Goal: Task Accomplishment & Management: Complete application form

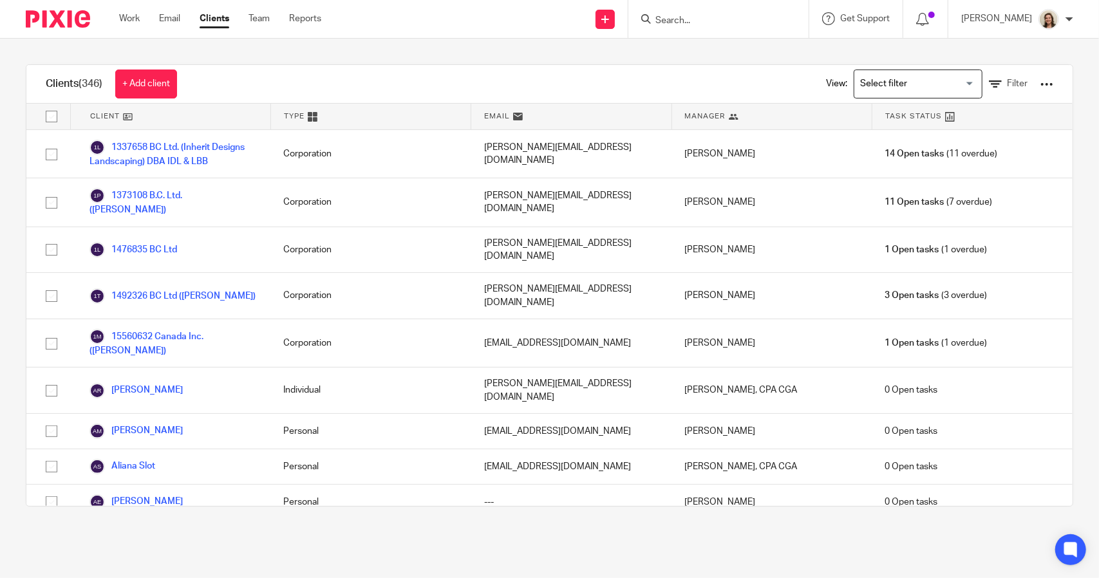
click at [694, 23] on input "Search" at bounding box center [712, 21] width 116 height 12
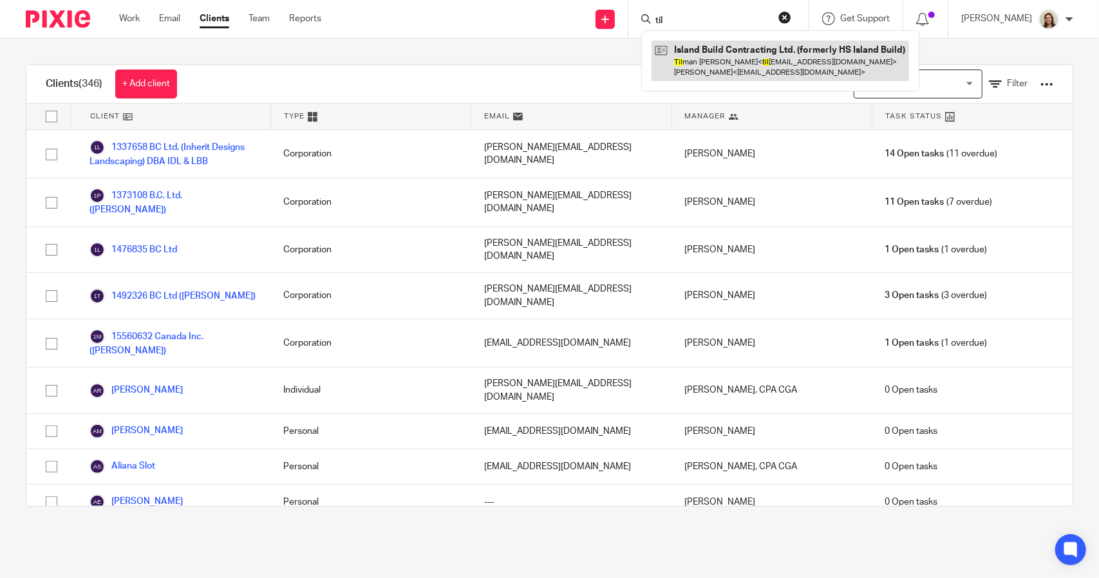
type input "til"
click at [703, 56] on link at bounding box center [780, 61] width 258 height 40
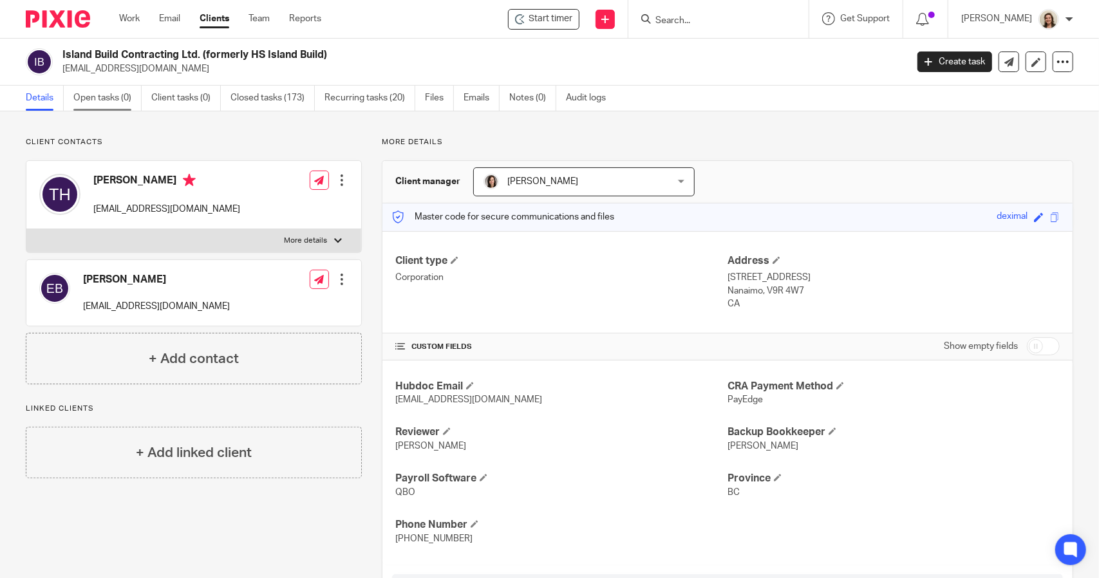
click at [130, 95] on link "Open tasks (0)" at bounding box center [107, 98] width 68 height 25
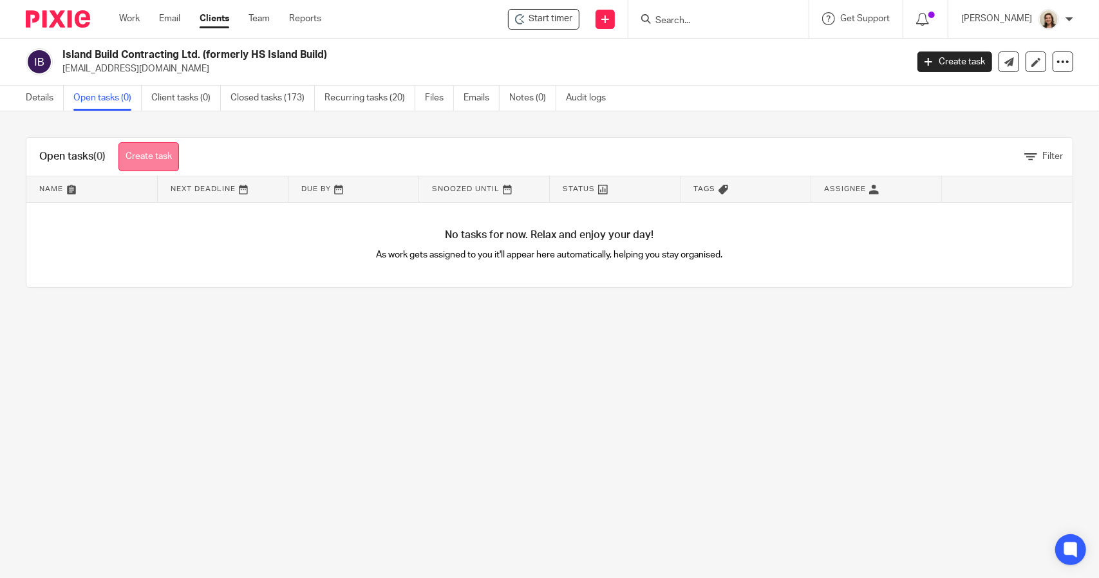
click at [169, 159] on link "Create task" at bounding box center [148, 156] width 61 height 29
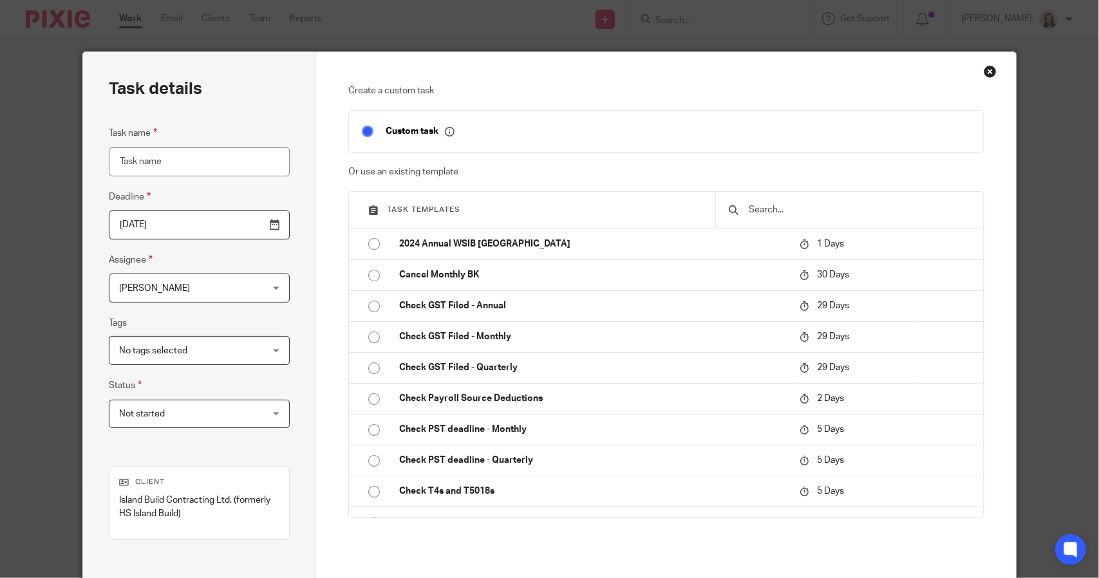
click at [161, 167] on input "Task name" at bounding box center [199, 161] width 181 height 29
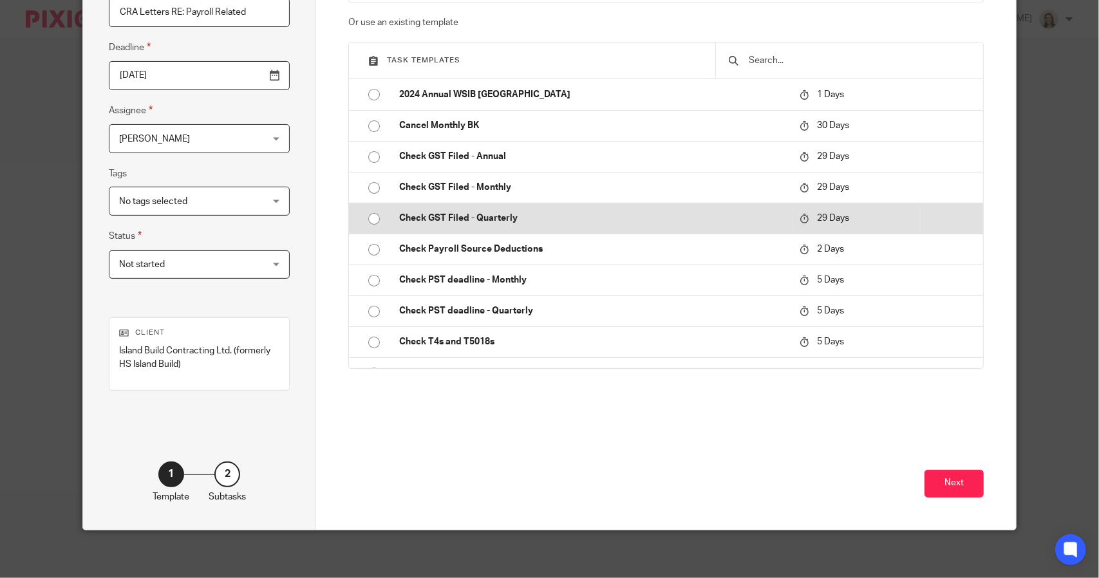
scroll to position [152, 0]
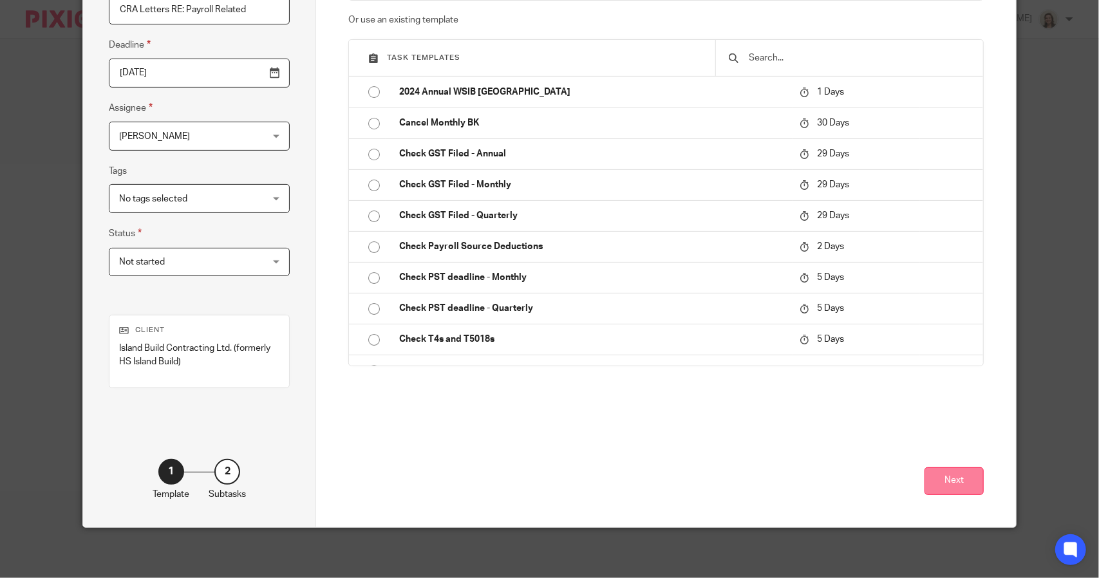
type input "CRA Letters RE: Payroll Related"
click at [956, 478] on button "Next" at bounding box center [953, 481] width 59 height 28
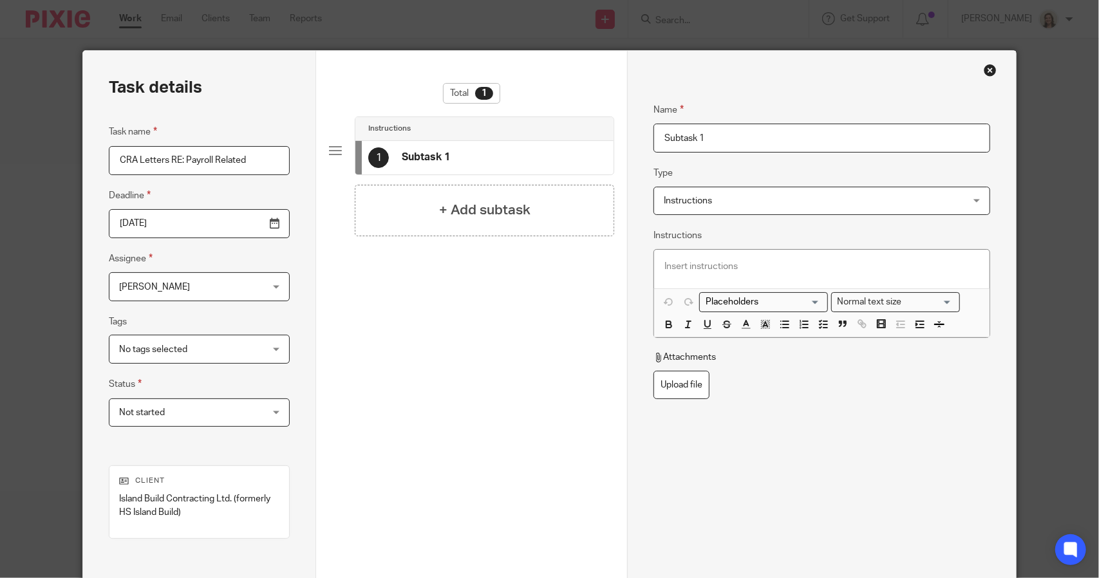
scroll to position [0, 0]
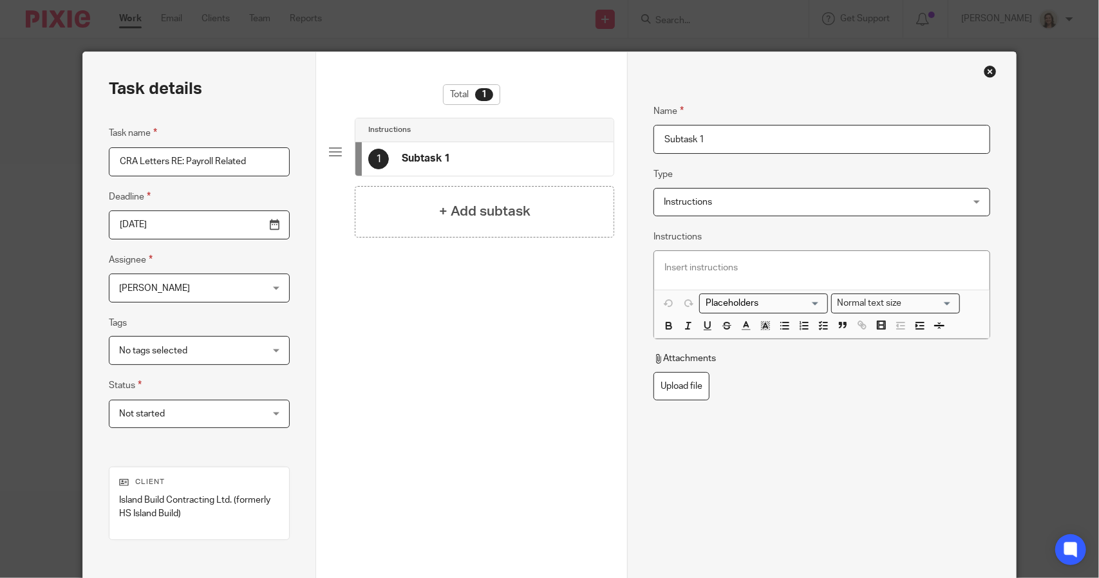
drag, startPoint x: 713, startPoint y: 139, endPoint x: 581, endPoint y: 145, distance: 132.1
click at [581, 145] on div "Task details Task name CRA Letters RE: Payroll Related Deadline 2025-09-17 Assi…" at bounding box center [549, 365] width 933 height 627
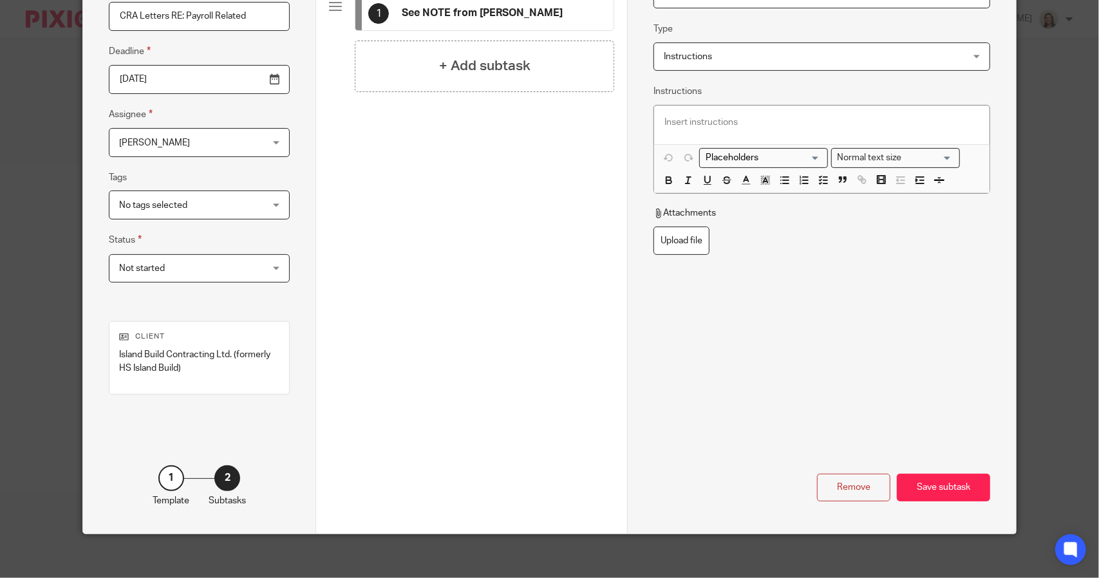
scroll to position [152, 0]
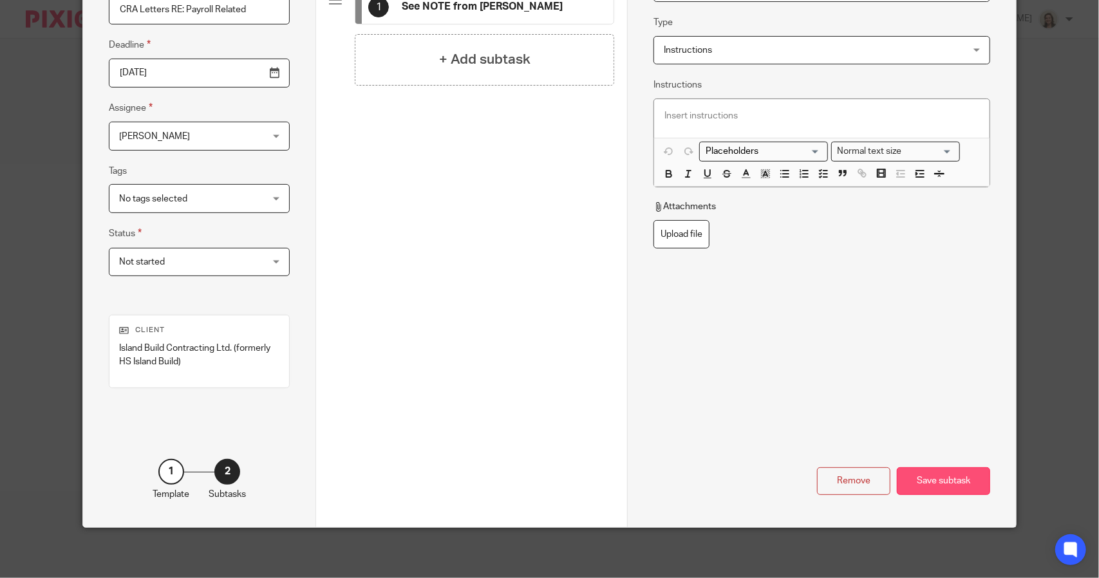
type input "See NOTE from Danielle"
click at [930, 483] on div "Save subtask" at bounding box center [943, 481] width 93 height 28
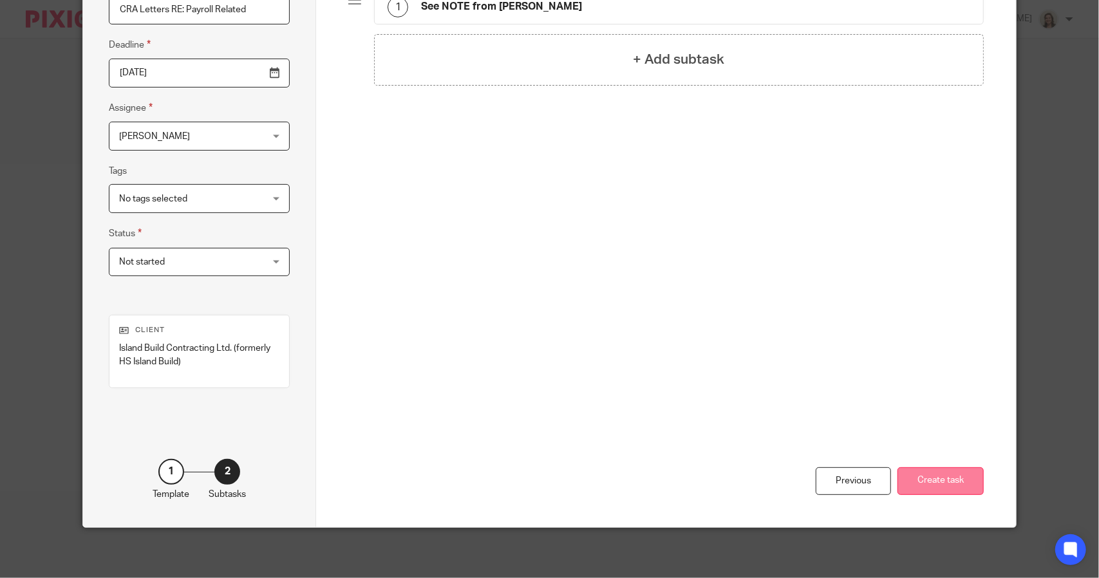
click at [950, 477] on button "Create task" at bounding box center [940, 481] width 86 height 28
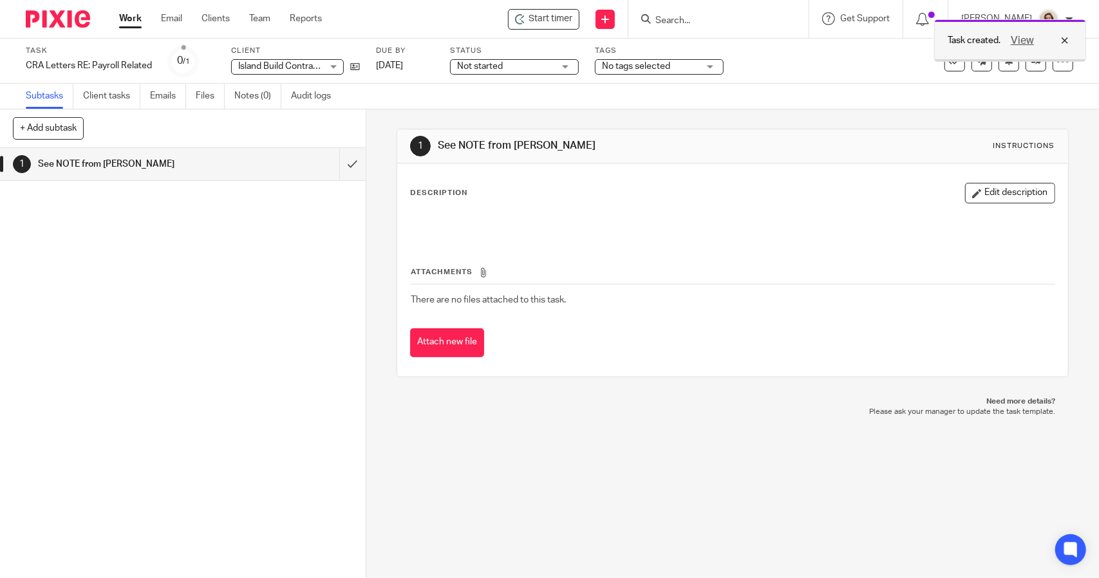
click at [1067, 41] on div "View" at bounding box center [1036, 40] width 72 height 15
click at [243, 96] on link "Notes (0)" at bounding box center [257, 96] width 47 height 25
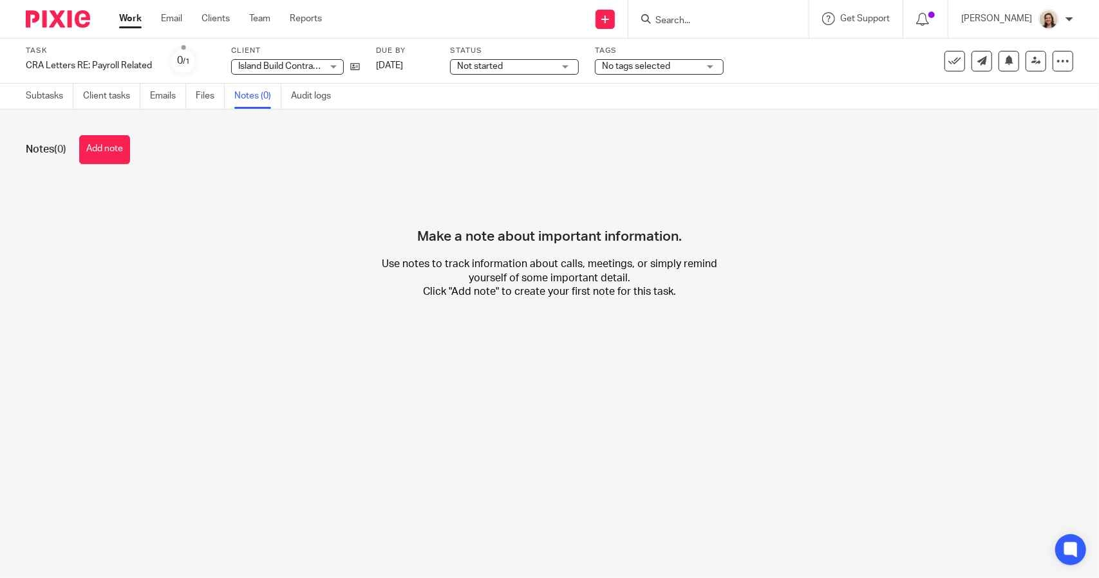
click at [95, 159] on button "Add note" at bounding box center [104, 149] width 51 height 29
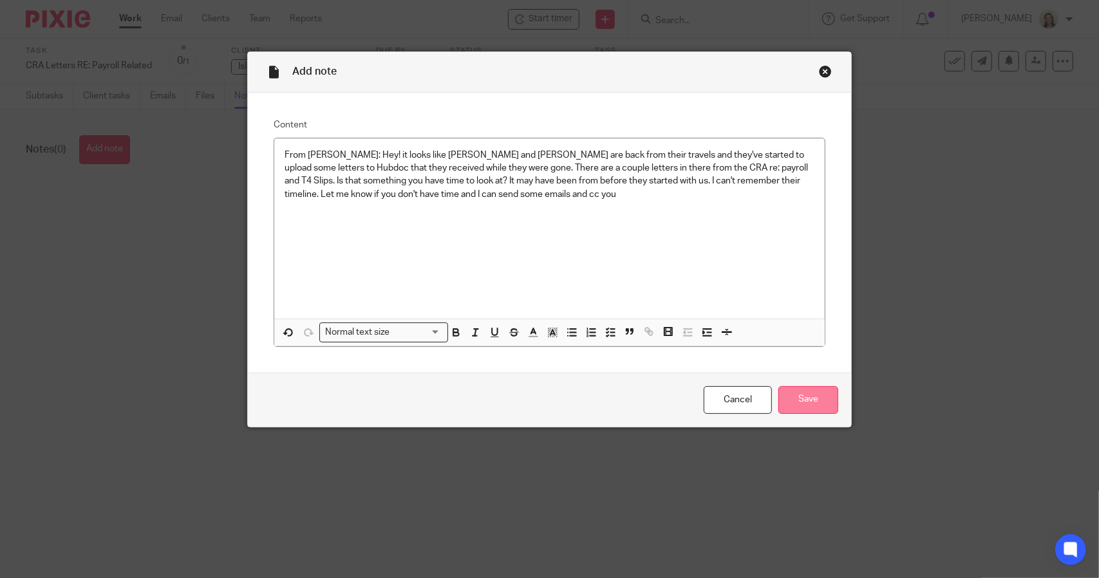
click at [795, 408] on input "Save" at bounding box center [808, 400] width 60 height 28
